Goal: Information Seeking & Learning: Find specific fact

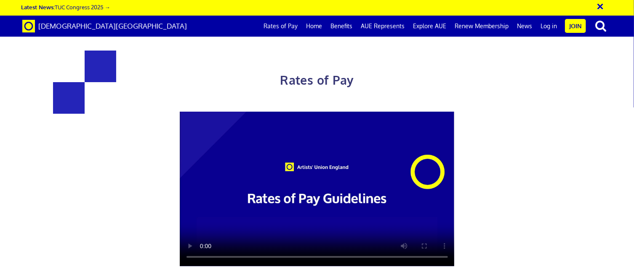
scroll to position [0, 6]
